Goal: Task Accomplishment & Management: Use online tool/utility

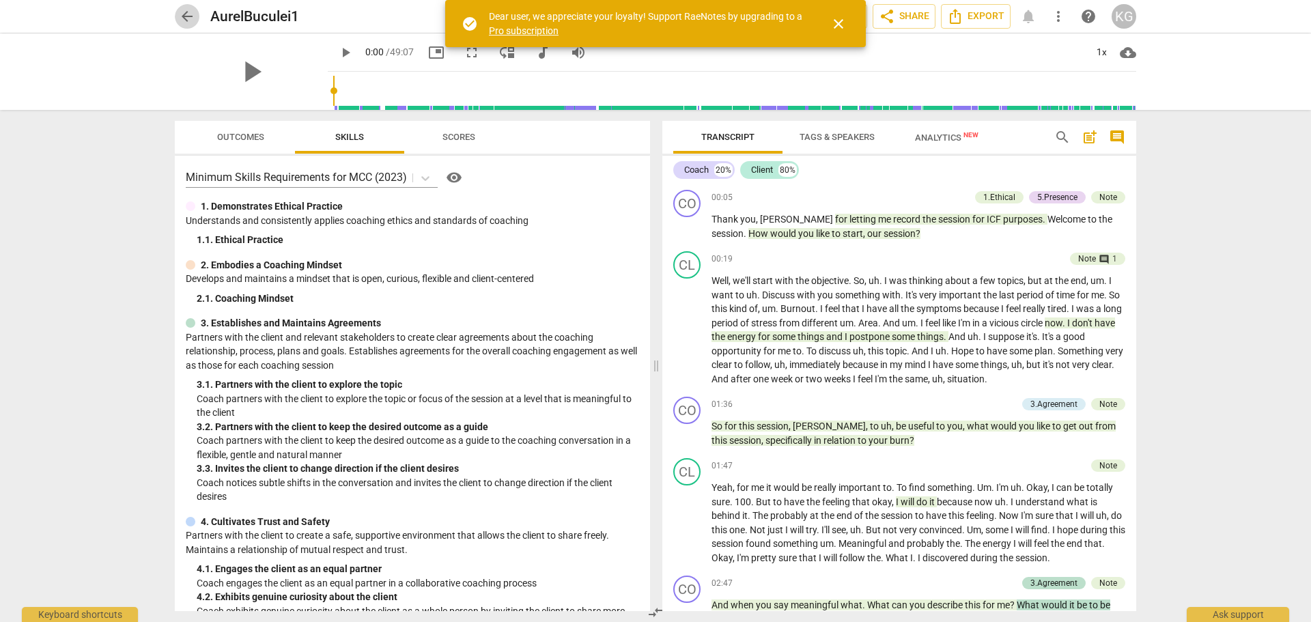
click at [182, 13] on span "arrow_back" at bounding box center [187, 16] width 16 height 16
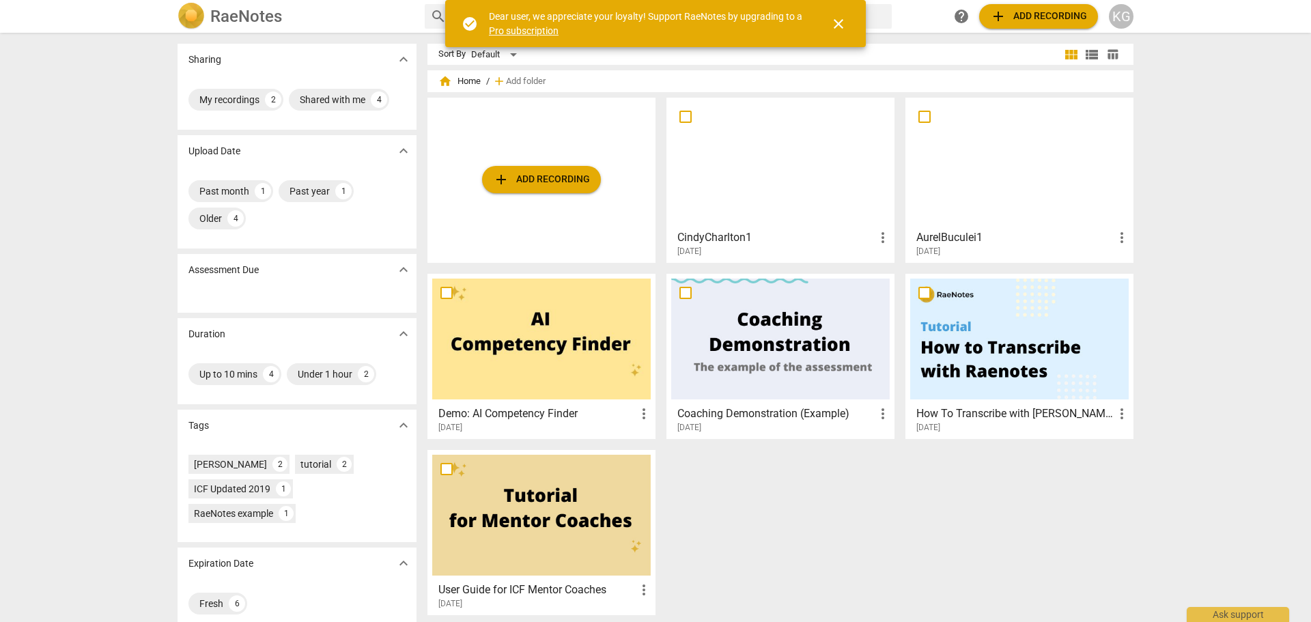
click at [844, 20] on span "close" at bounding box center [839, 24] width 16 height 16
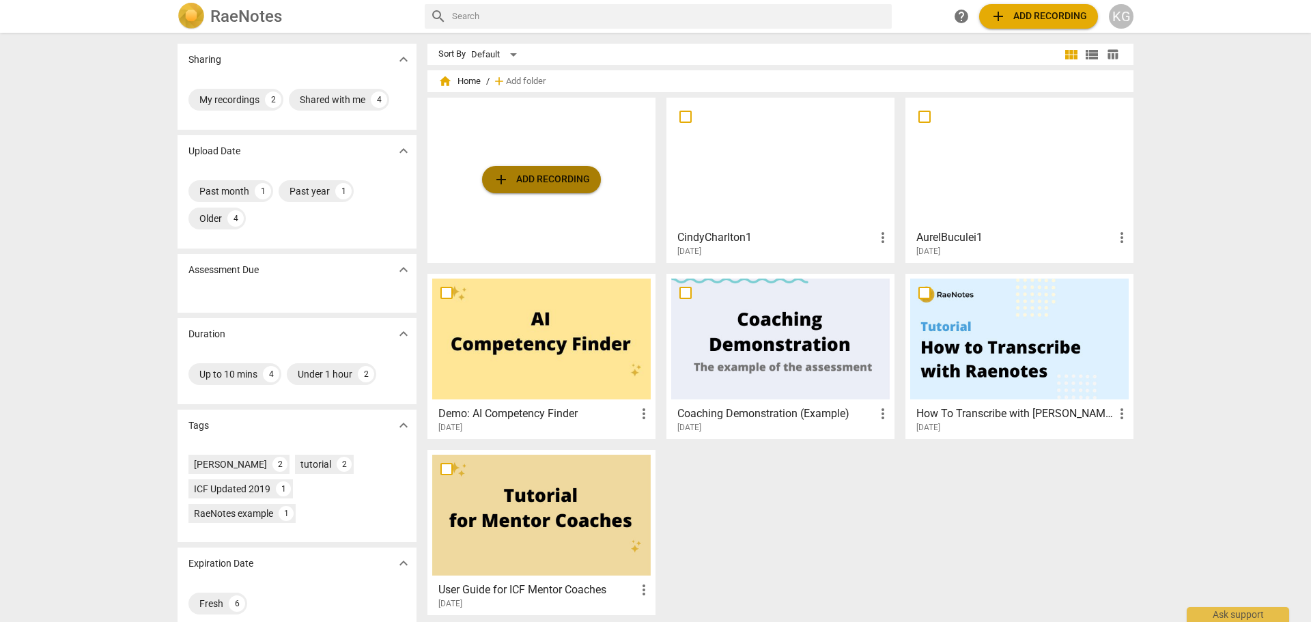
click at [542, 179] on span "add Add recording" at bounding box center [541, 179] width 97 height 16
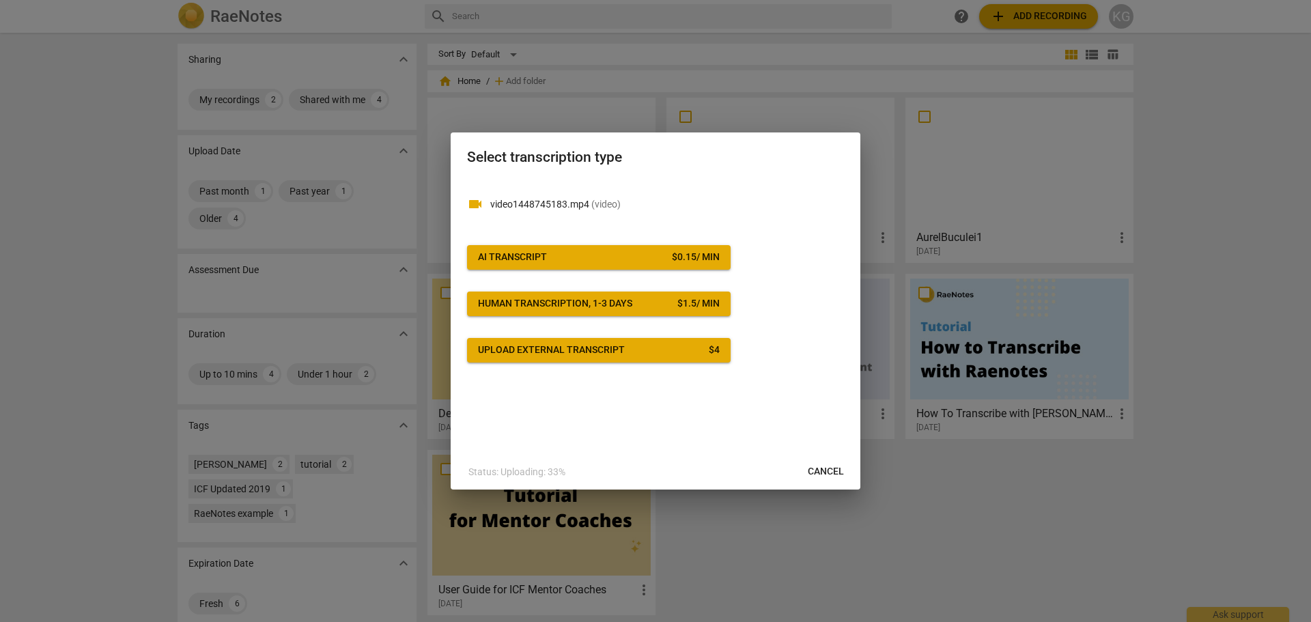
click at [607, 251] on span "AI Transcript $ 0.15 / min" at bounding box center [599, 258] width 242 height 14
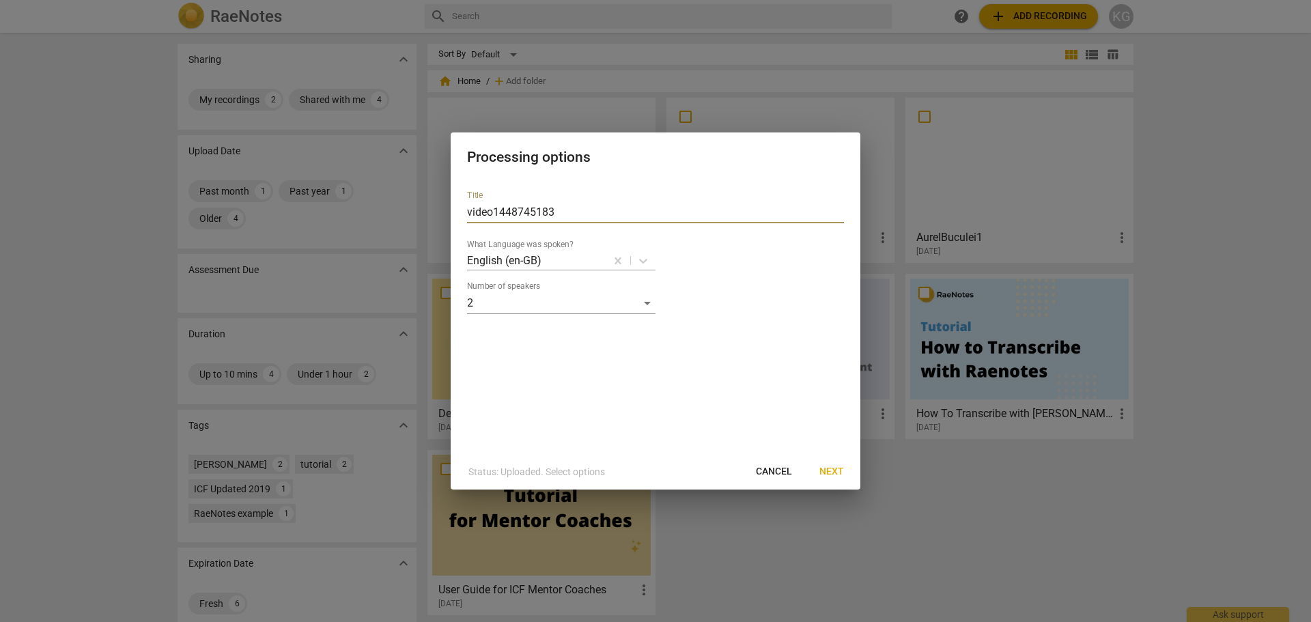
click at [503, 214] on input "video1448745183" at bounding box center [655, 212] width 377 height 22
click at [503, 207] on input "video1448745183" at bounding box center [655, 212] width 377 height 22
drag, startPoint x: 620, startPoint y: 154, endPoint x: 619, endPoint y: 168, distance: 13.7
click at [601, 177] on div "Processing options" at bounding box center [656, 156] width 410 height 47
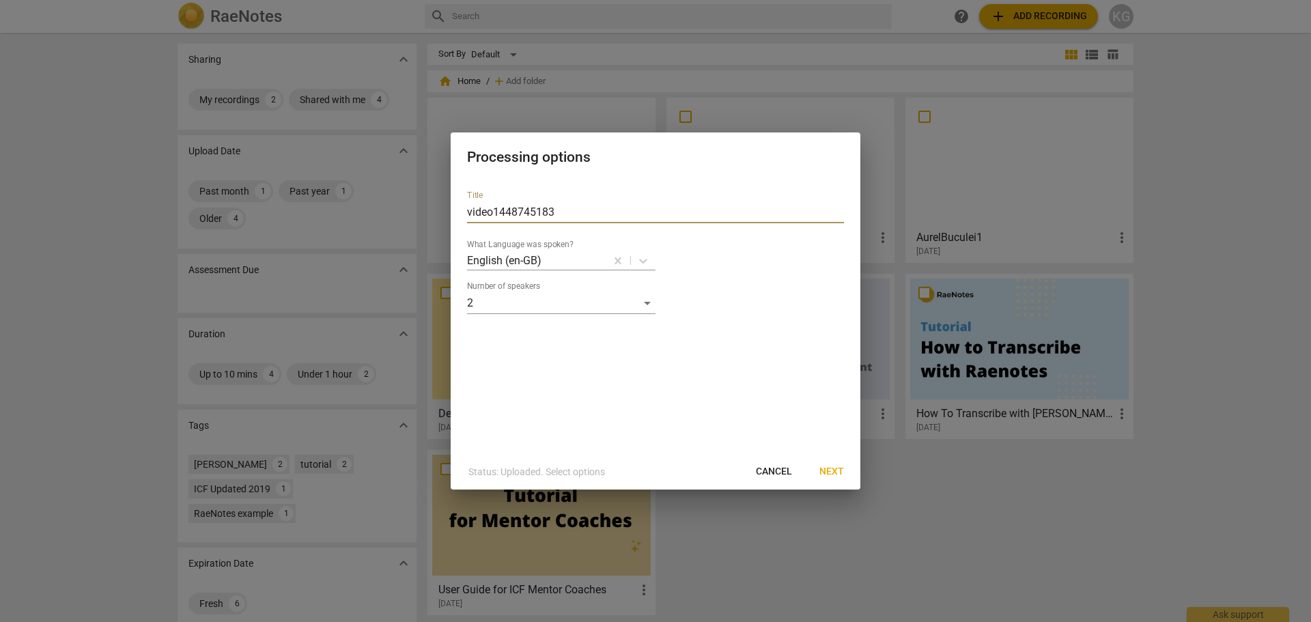
click at [511, 208] on input "video1448745183" at bounding box center [655, 212] width 377 height 22
paste input "[PERSON_NAME]"
click at [465, 208] on div "Title cindycharlton2 What Language was spoken? English (en-GB) Number of speake…" at bounding box center [656, 317] width 410 height 275
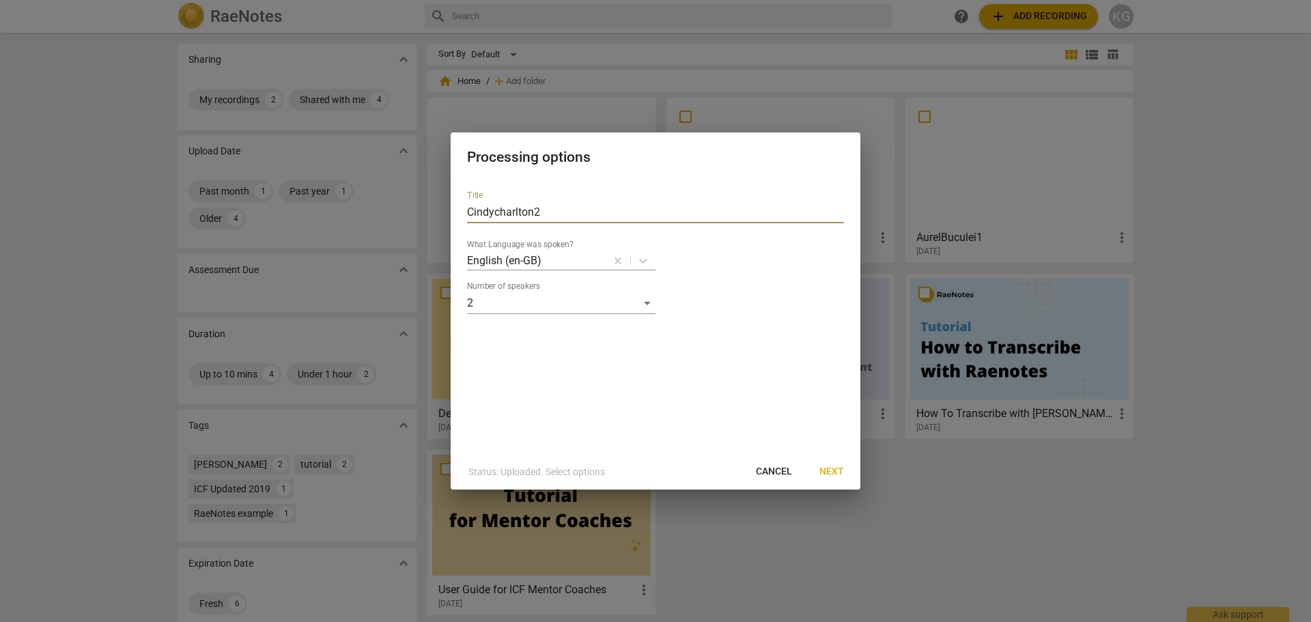
click at [496, 209] on input "Cindycharlton2" at bounding box center [655, 212] width 377 height 22
type input "CindyCharlton2"
click at [843, 471] on span "Next" at bounding box center [832, 472] width 25 height 14
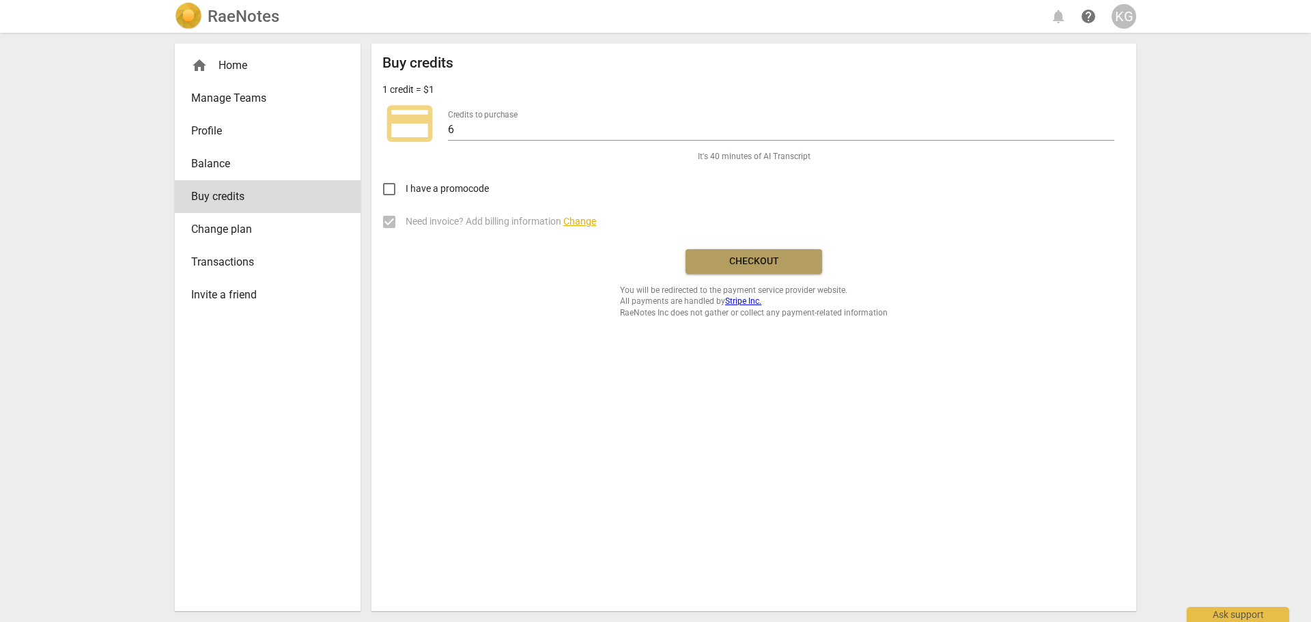
click at [774, 258] on span "Checkout" at bounding box center [754, 262] width 115 height 14
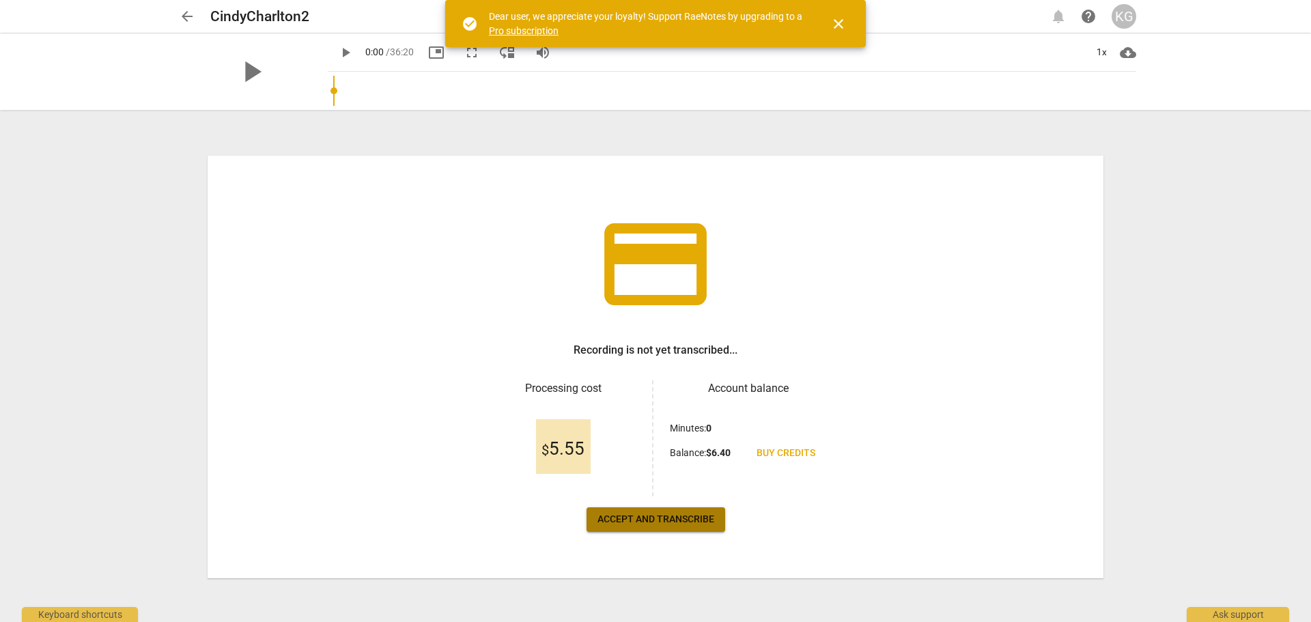
click at [657, 520] on span "Accept and transcribe" at bounding box center [656, 520] width 117 height 14
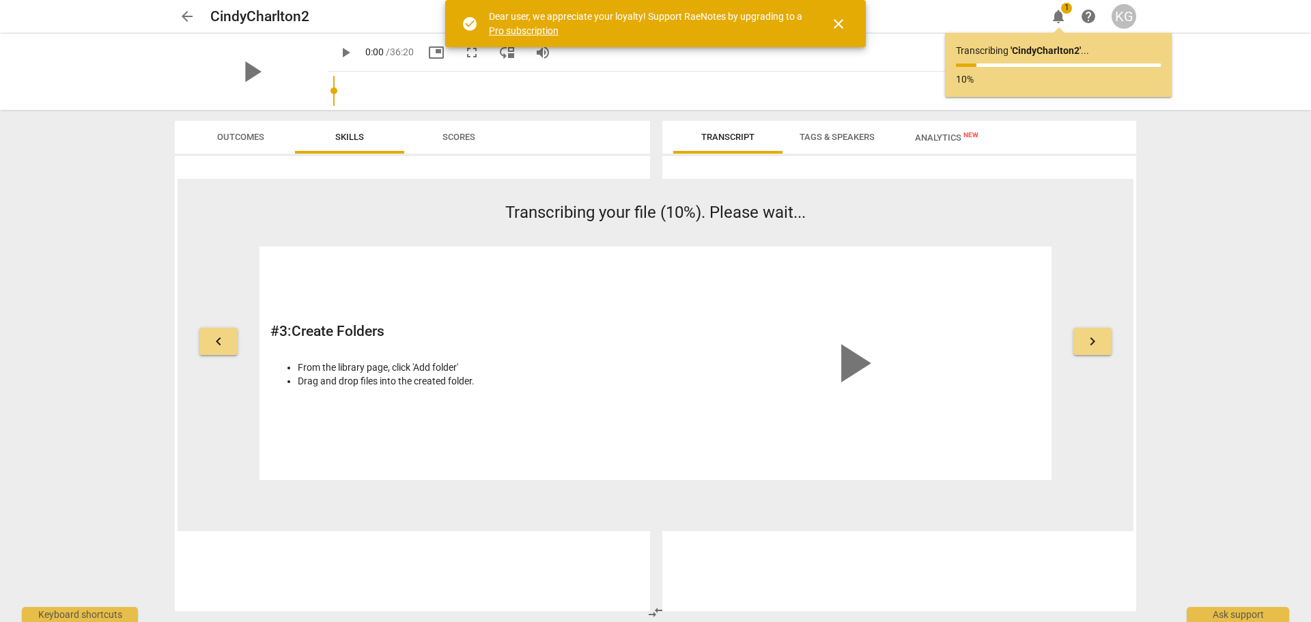
click at [835, 23] on span "close" at bounding box center [839, 24] width 16 height 16
